Goal: Navigation & Orientation: Understand site structure

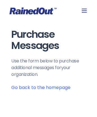
scroll to position [142, 0]
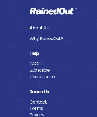
click at [48, 114] on link "Privacy" at bounding box center [48, 115] width 38 height 6
